Goal: Information Seeking & Learning: Learn about a topic

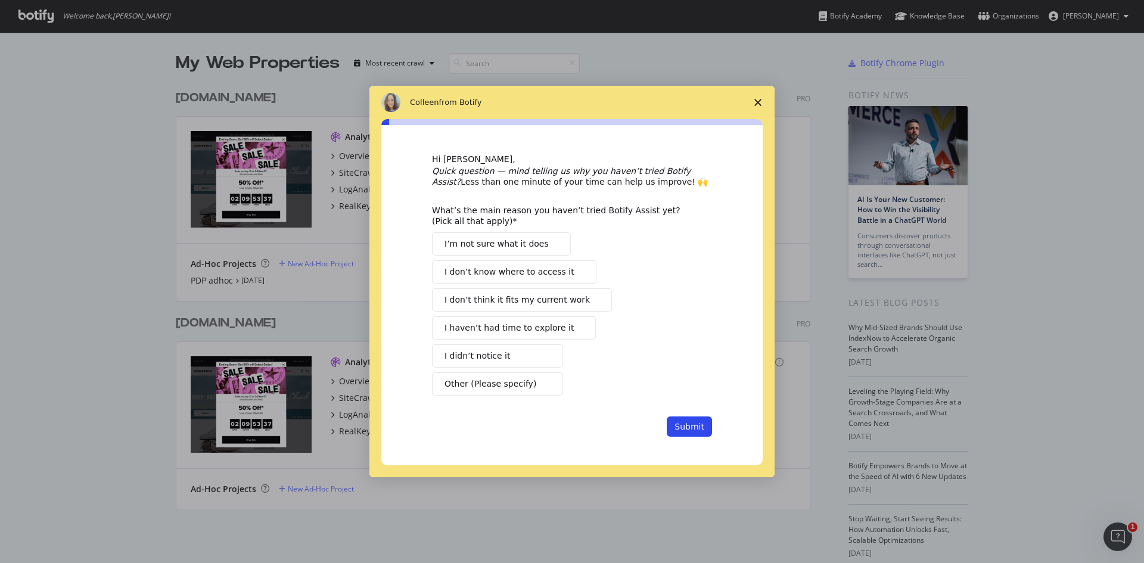
click at [755, 104] on icon "Close survey" at bounding box center [757, 102] width 7 height 7
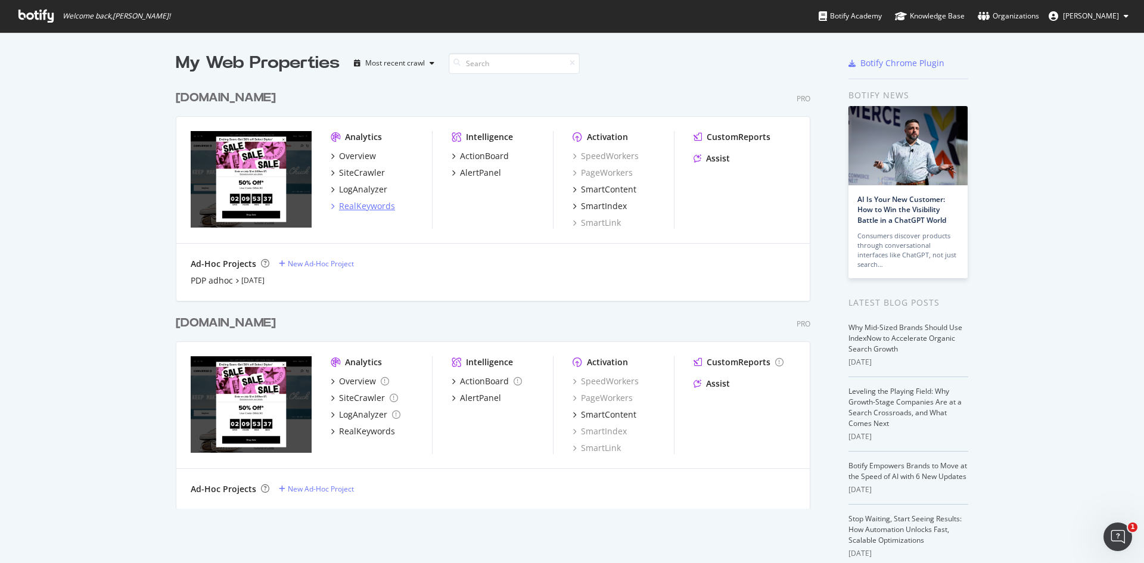
click at [354, 204] on div "RealKeywords" at bounding box center [367, 206] width 56 height 12
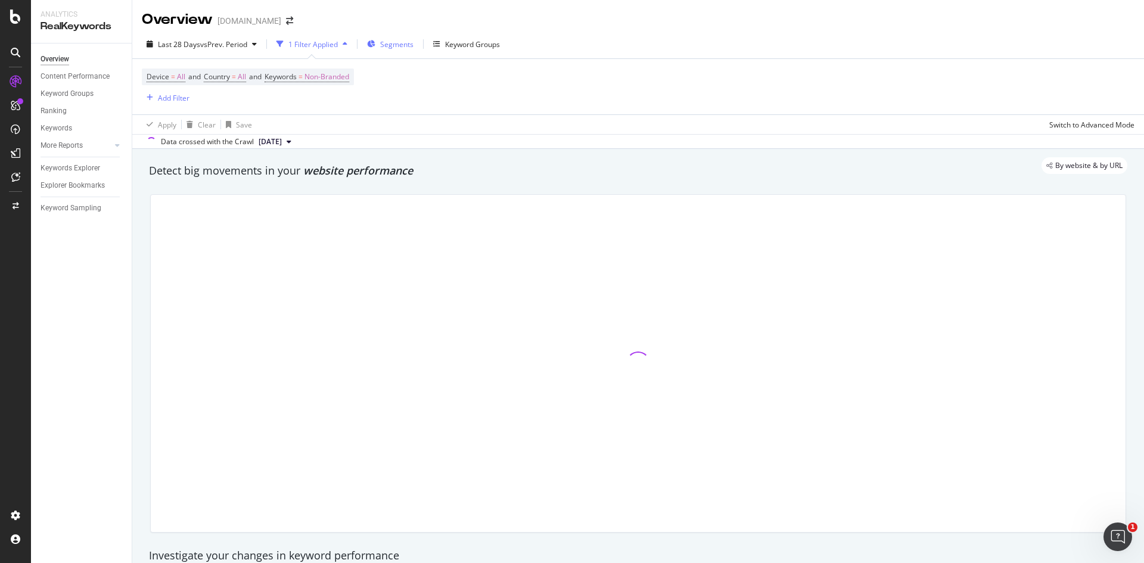
click at [412, 41] on span "Segments" at bounding box center [396, 44] width 33 height 10
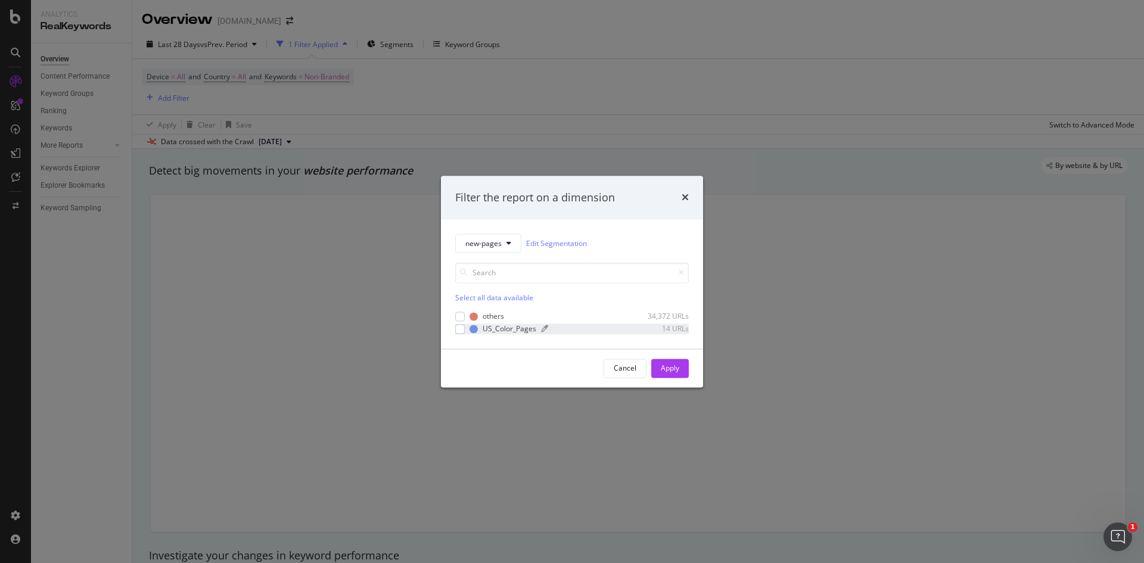
click at [502, 327] on div "US_Color_Pages" at bounding box center [510, 329] width 54 height 10
click at [678, 373] on div "Apply" at bounding box center [670, 368] width 18 height 10
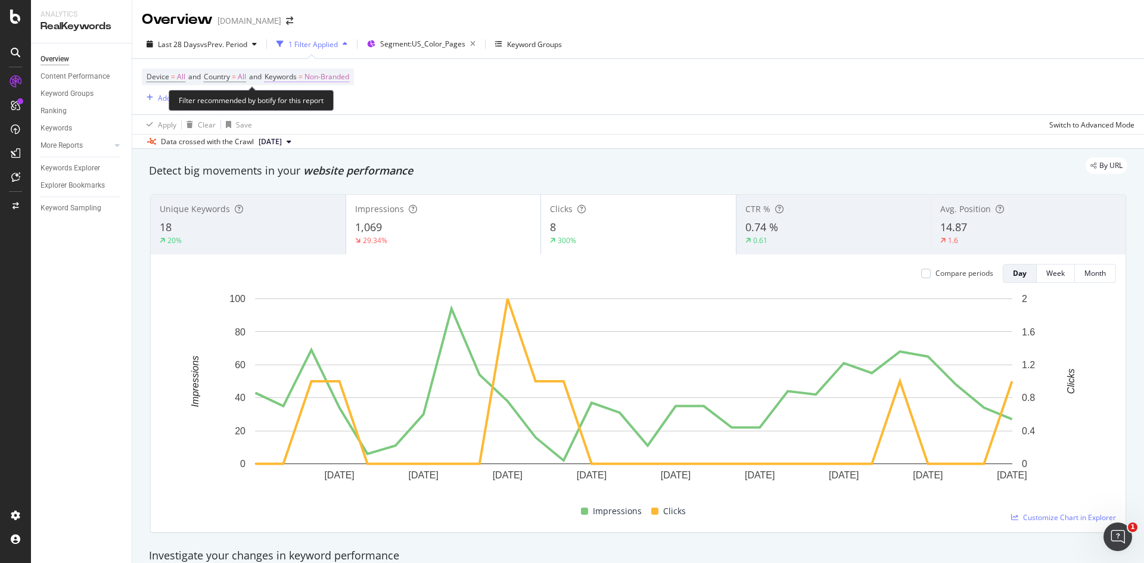
click at [343, 74] on span "Non-Branded" at bounding box center [327, 77] width 45 height 17
click at [327, 102] on span "Non-Branded" at bounding box center [306, 105] width 49 height 10
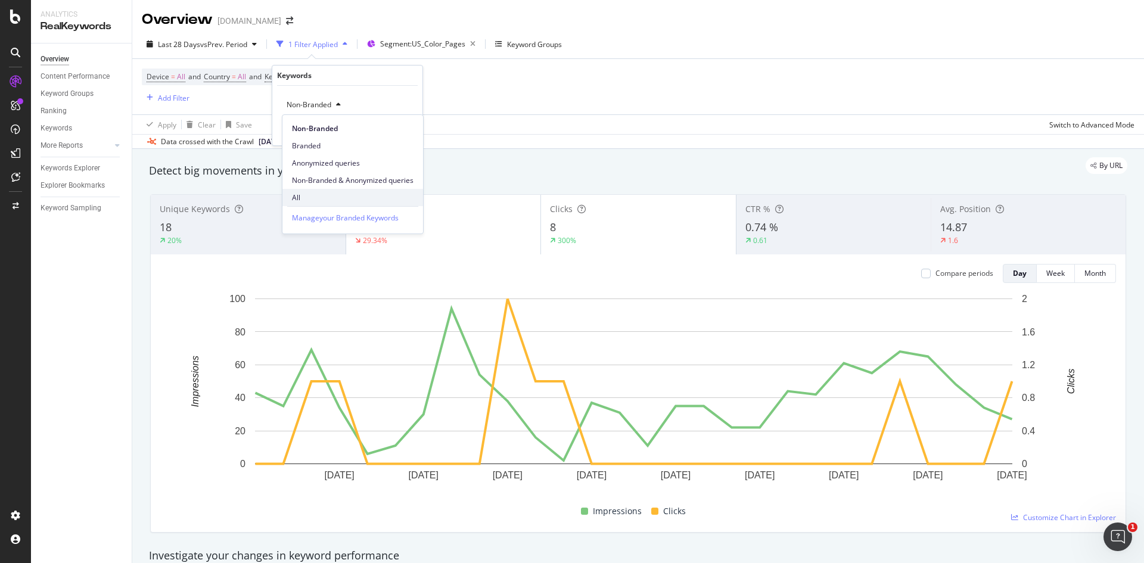
click at [330, 197] on span "All" at bounding box center [353, 197] width 122 height 11
click at [389, 129] on icon "button" at bounding box center [386, 129] width 7 height 7
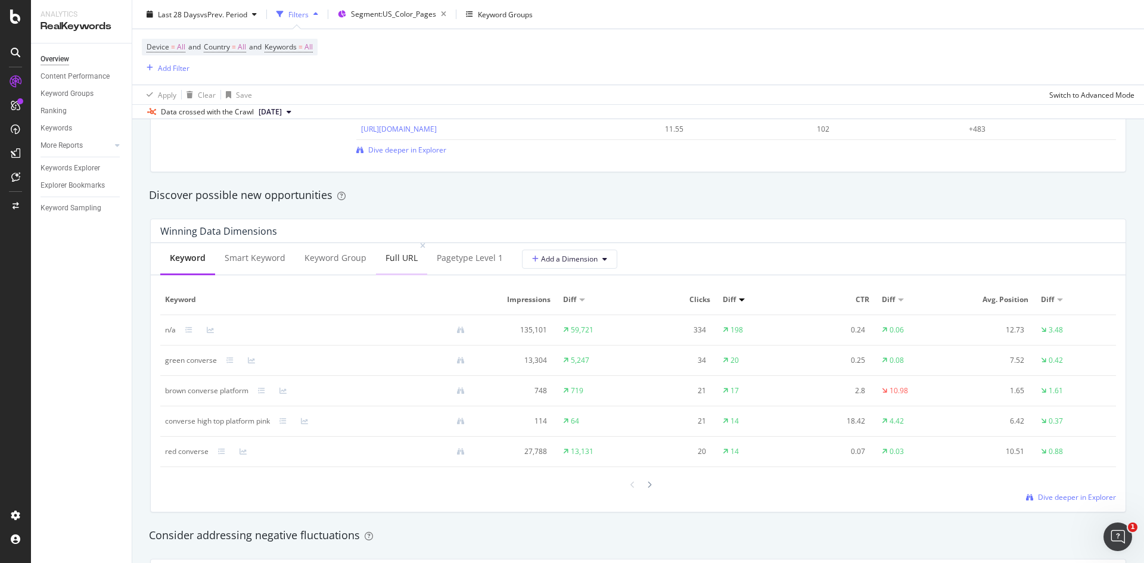
scroll to position [953, 0]
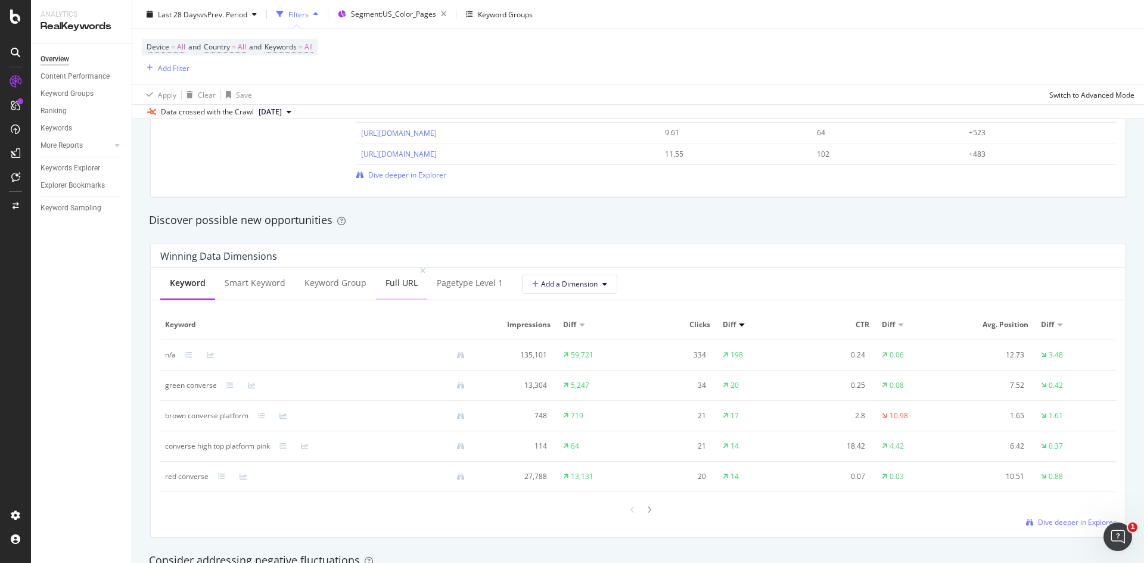
click at [397, 281] on div "Full URL" at bounding box center [402, 283] width 32 height 12
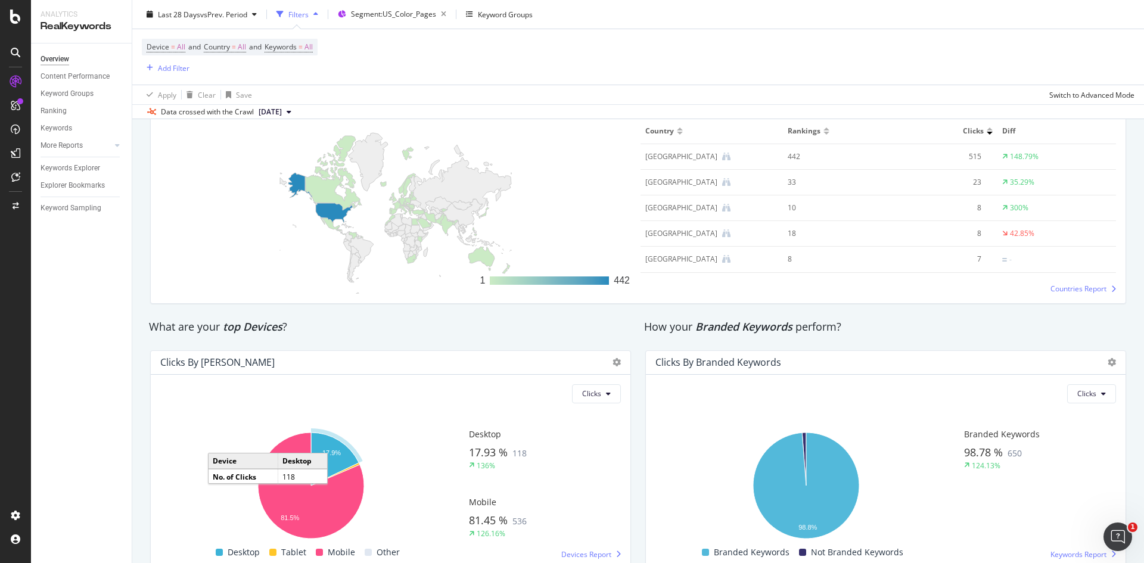
scroll to position [1853, 0]
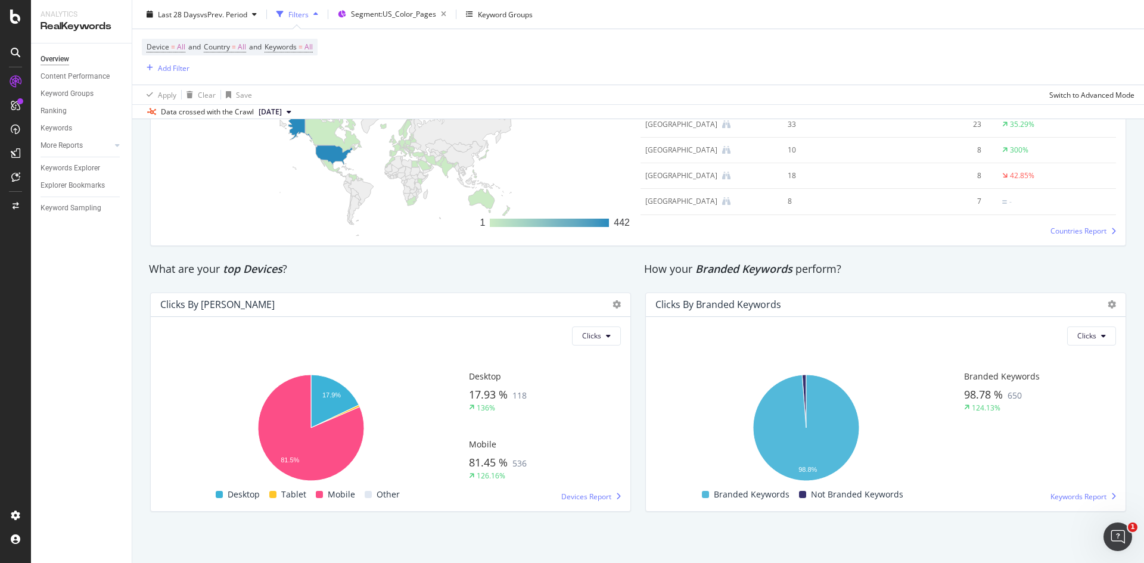
click at [532, 328] on div "Clicks" at bounding box center [390, 336] width 461 height 19
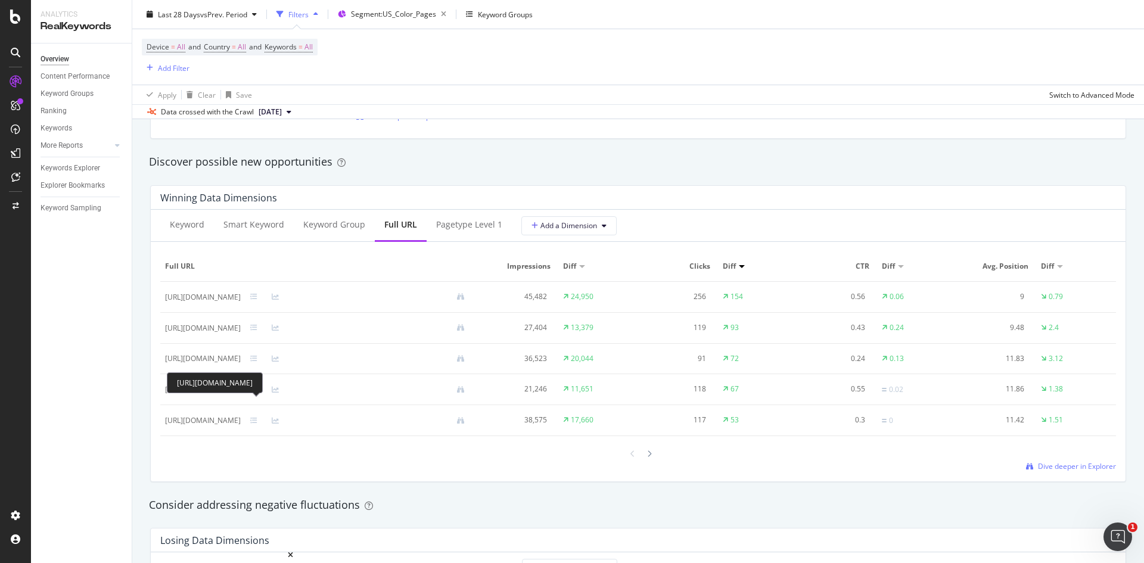
scroll to position [1192, 0]
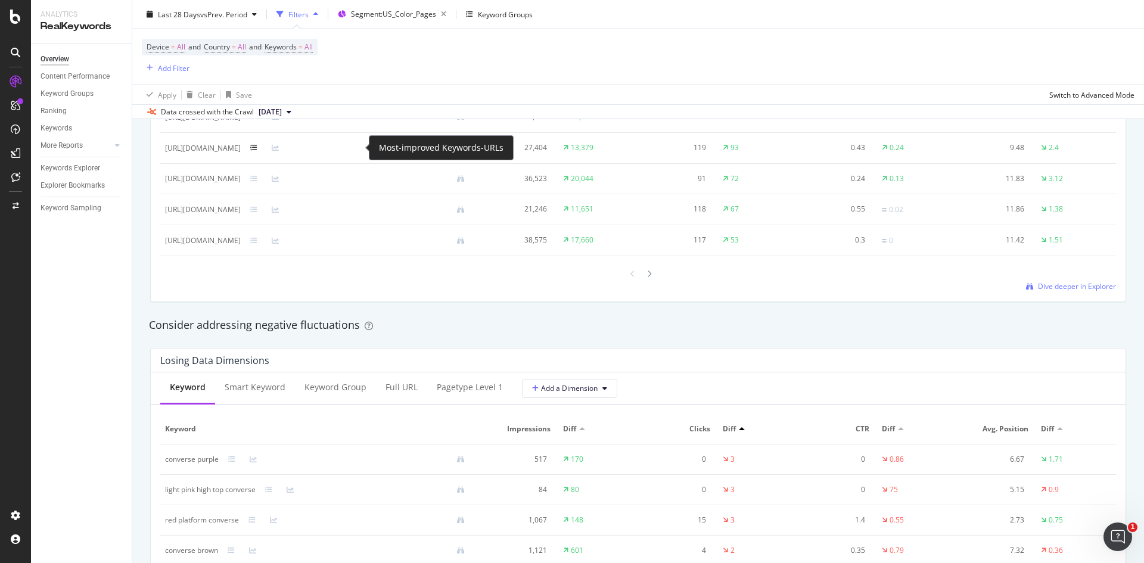
click at [257, 145] on icon at bounding box center [253, 147] width 7 height 7
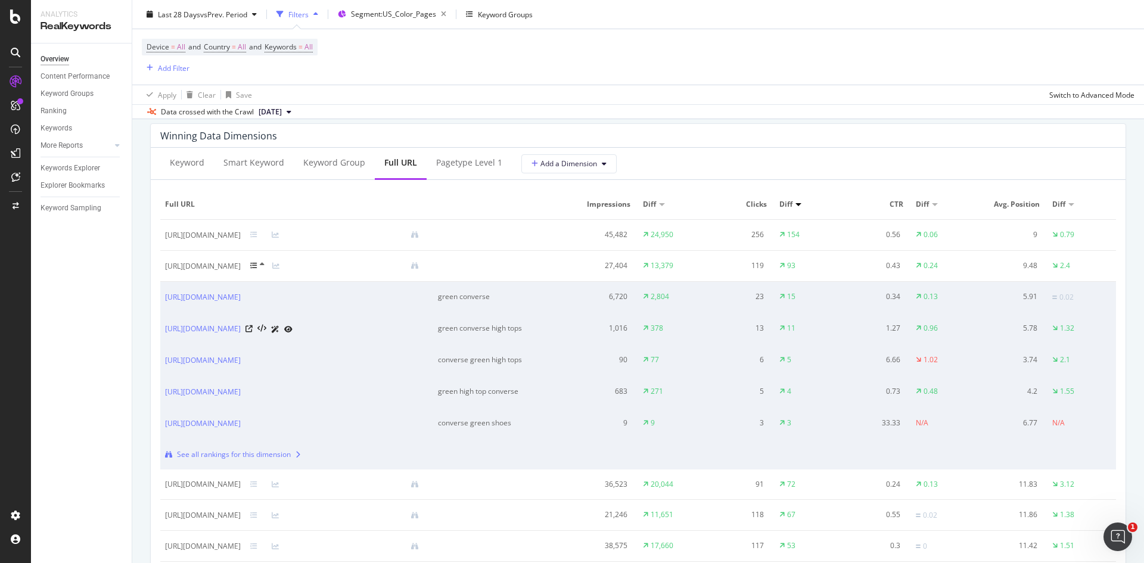
scroll to position [1073, 0]
click at [257, 234] on icon at bounding box center [253, 235] width 7 height 7
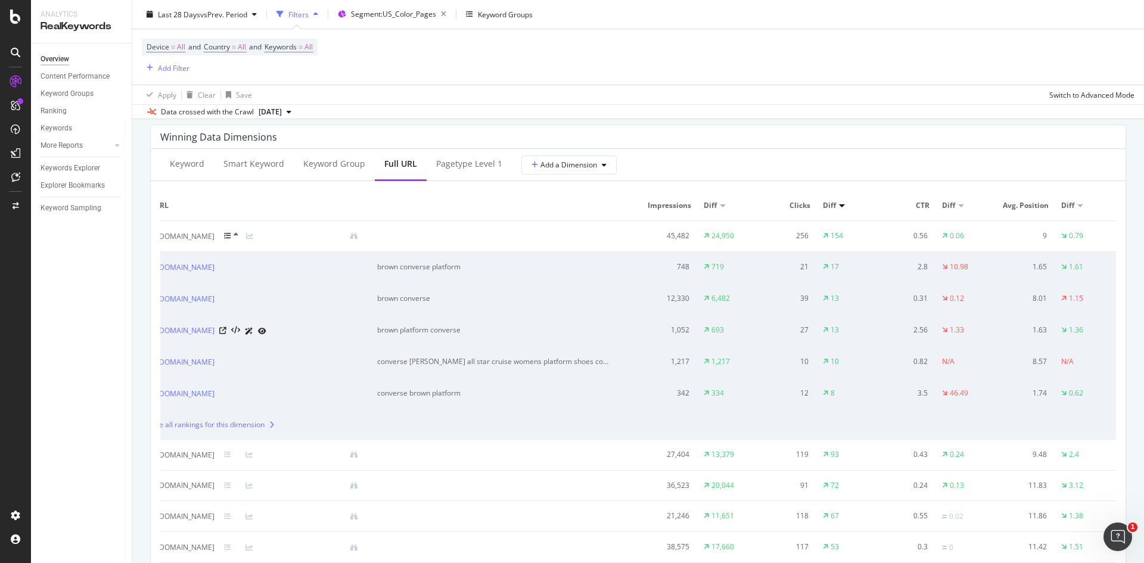
scroll to position [0, 52]
drag, startPoint x: 702, startPoint y: 327, endPoint x: 793, endPoint y: 338, distance: 91.9
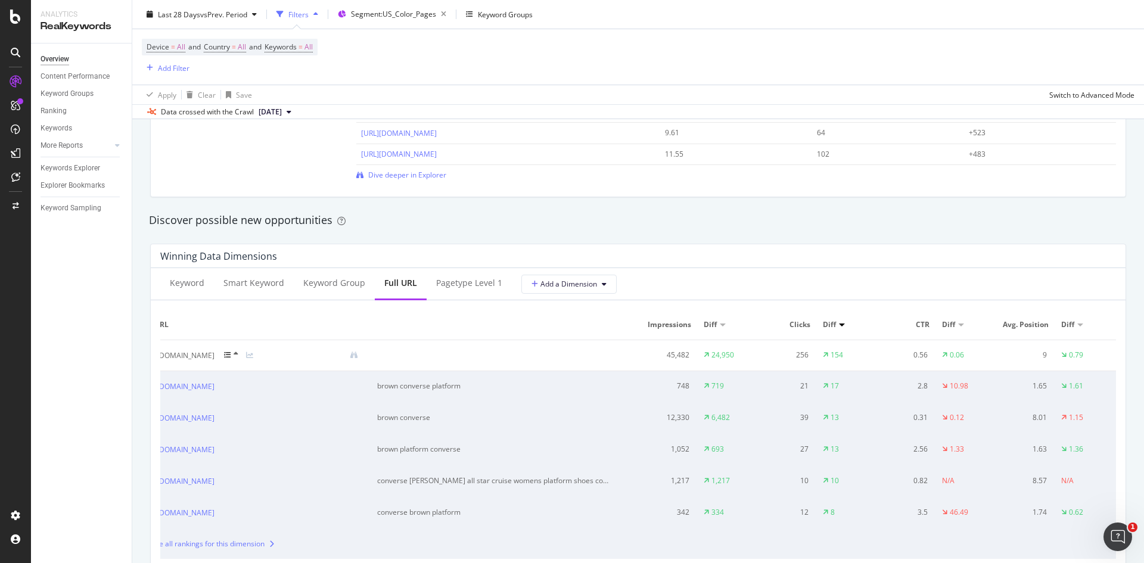
scroll to position [715, 0]
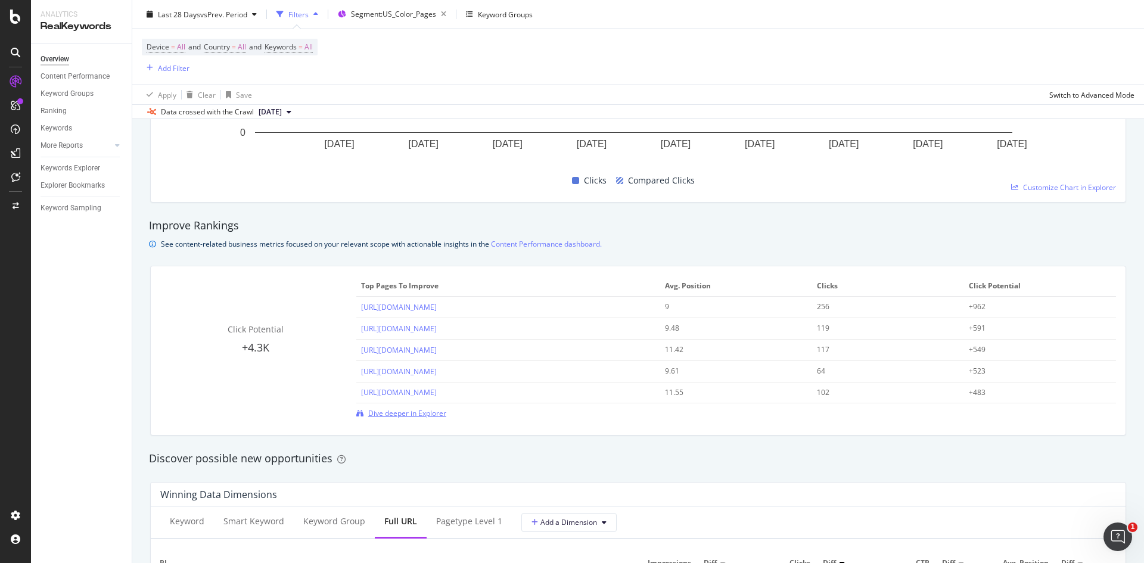
click at [400, 415] on span "Dive deeper in Explorer" at bounding box center [407, 413] width 78 height 10
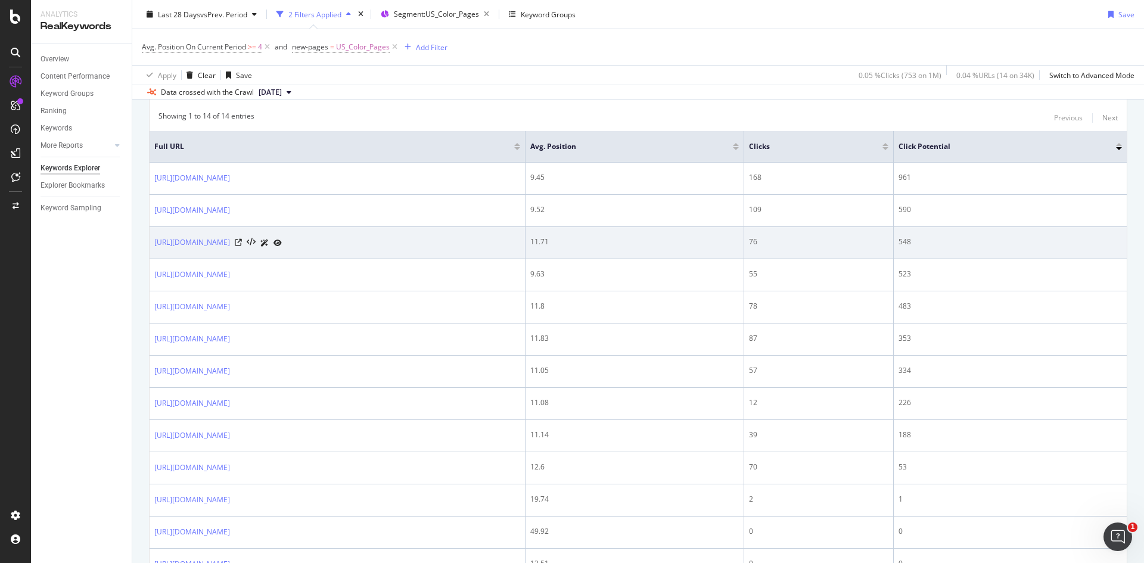
scroll to position [386, 0]
